Goal: Task Accomplishment & Management: Manage account settings

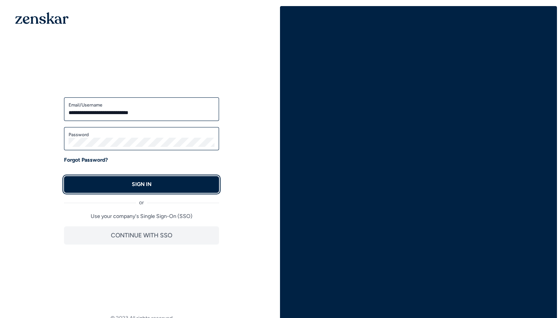
click at [151, 186] on p "SIGN IN" at bounding box center [142, 185] width 20 height 8
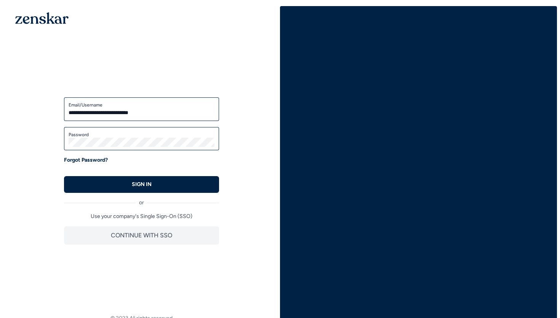
type input "**********"
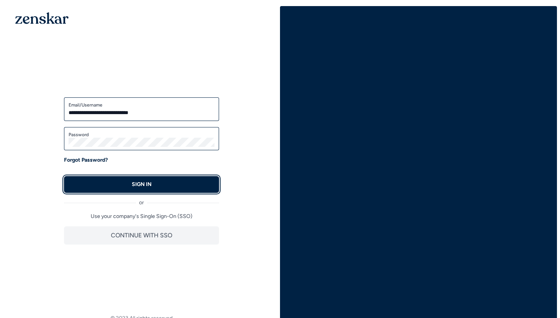
click at [179, 185] on button "SIGN IN" at bounding box center [141, 184] width 155 height 17
click at [161, 183] on button "SIGN IN" at bounding box center [141, 184] width 155 height 17
